Goal: Information Seeking & Learning: Check status

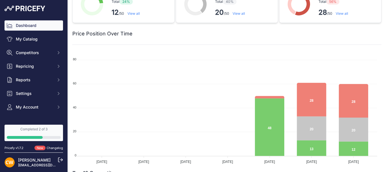
scroll to position [28, 0]
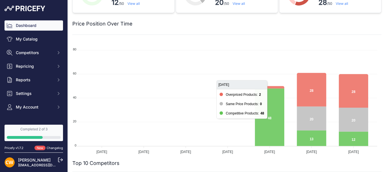
click at [269, 120] on icon at bounding box center [269, 116] width 29 height 57
click at [267, 124] on icon at bounding box center [269, 116] width 29 height 57
drag, startPoint x: 267, startPoint y: 124, endPoint x: 265, endPoint y: 139, distance: 14.6
click at [266, 137] on icon at bounding box center [269, 116] width 29 height 57
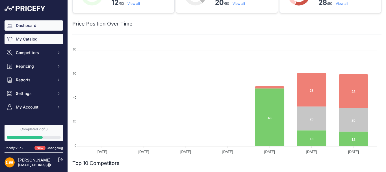
click at [28, 43] on link "My Catalog" at bounding box center [34, 39] width 59 height 10
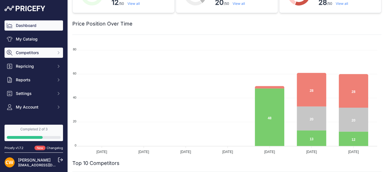
click at [33, 53] on span "Competitors" at bounding box center [34, 53] width 37 height 6
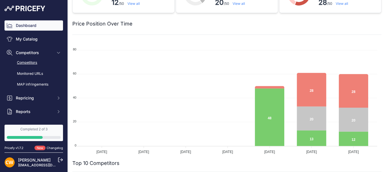
click at [27, 63] on link "Competitors" at bounding box center [34, 63] width 59 height 10
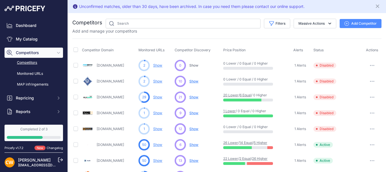
click at [372, 65] on button "button" at bounding box center [372, 65] width 11 height 8
click at [345, 44] on th "Status" at bounding box center [338, 50] width 51 height 14
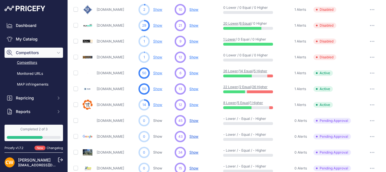
scroll to position [85, 0]
